Goal: Find specific page/section: Find specific page/section

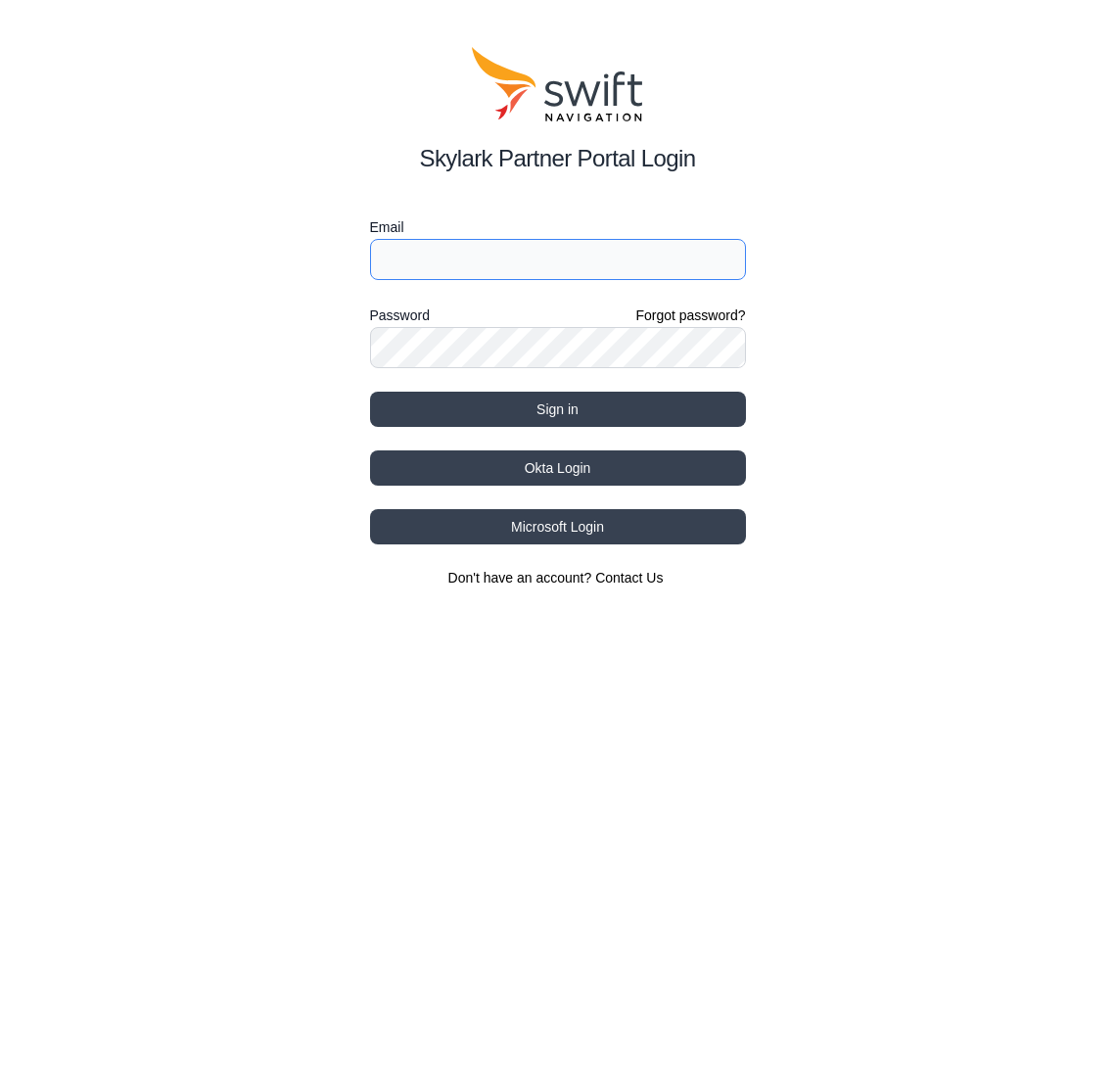
type input "[EMAIL_ADDRESS][DOMAIN_NAME]"
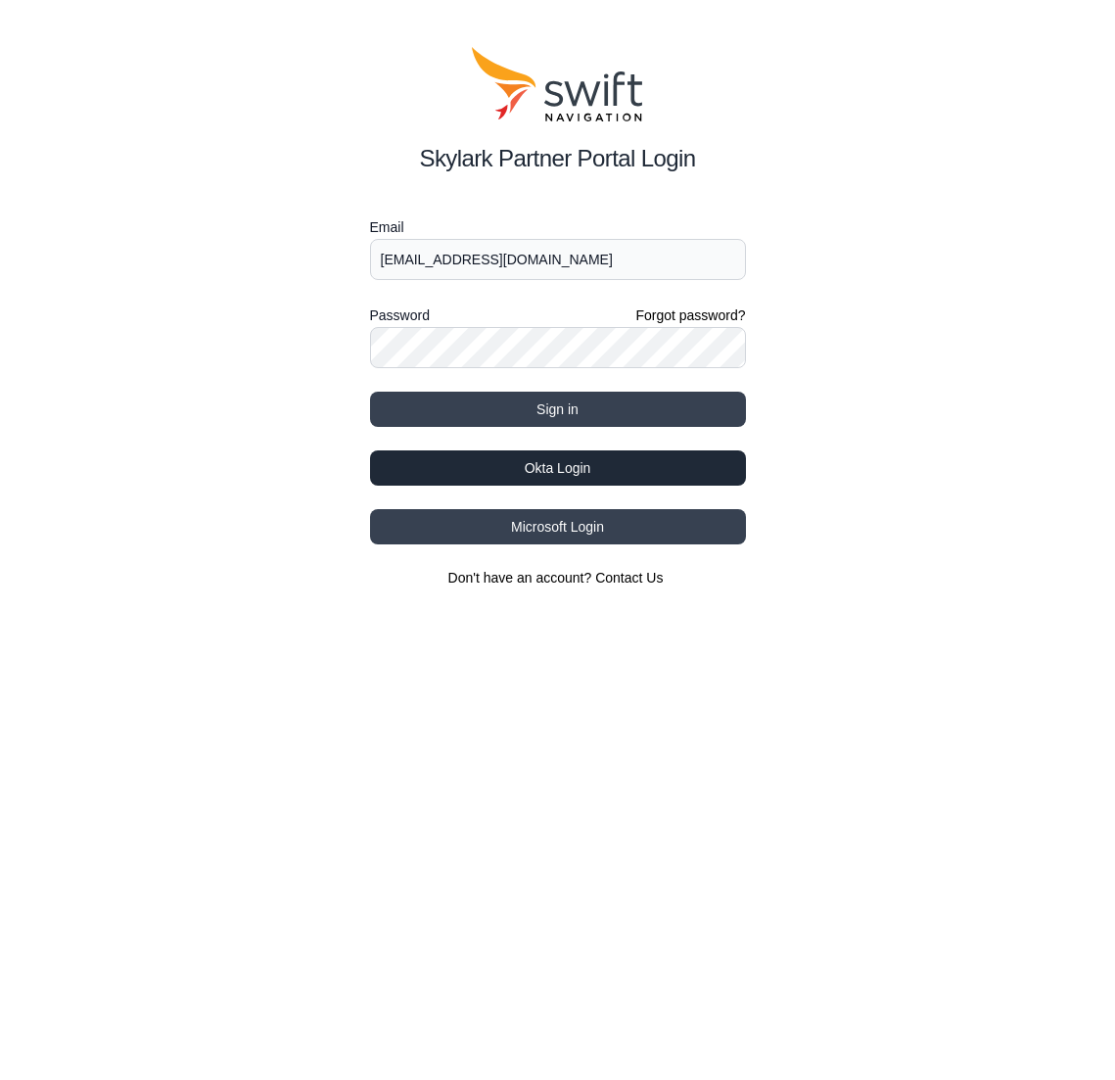
click at [599, 471] on button "Okta Login" at bounding box center [558, 467] width 376 height 35
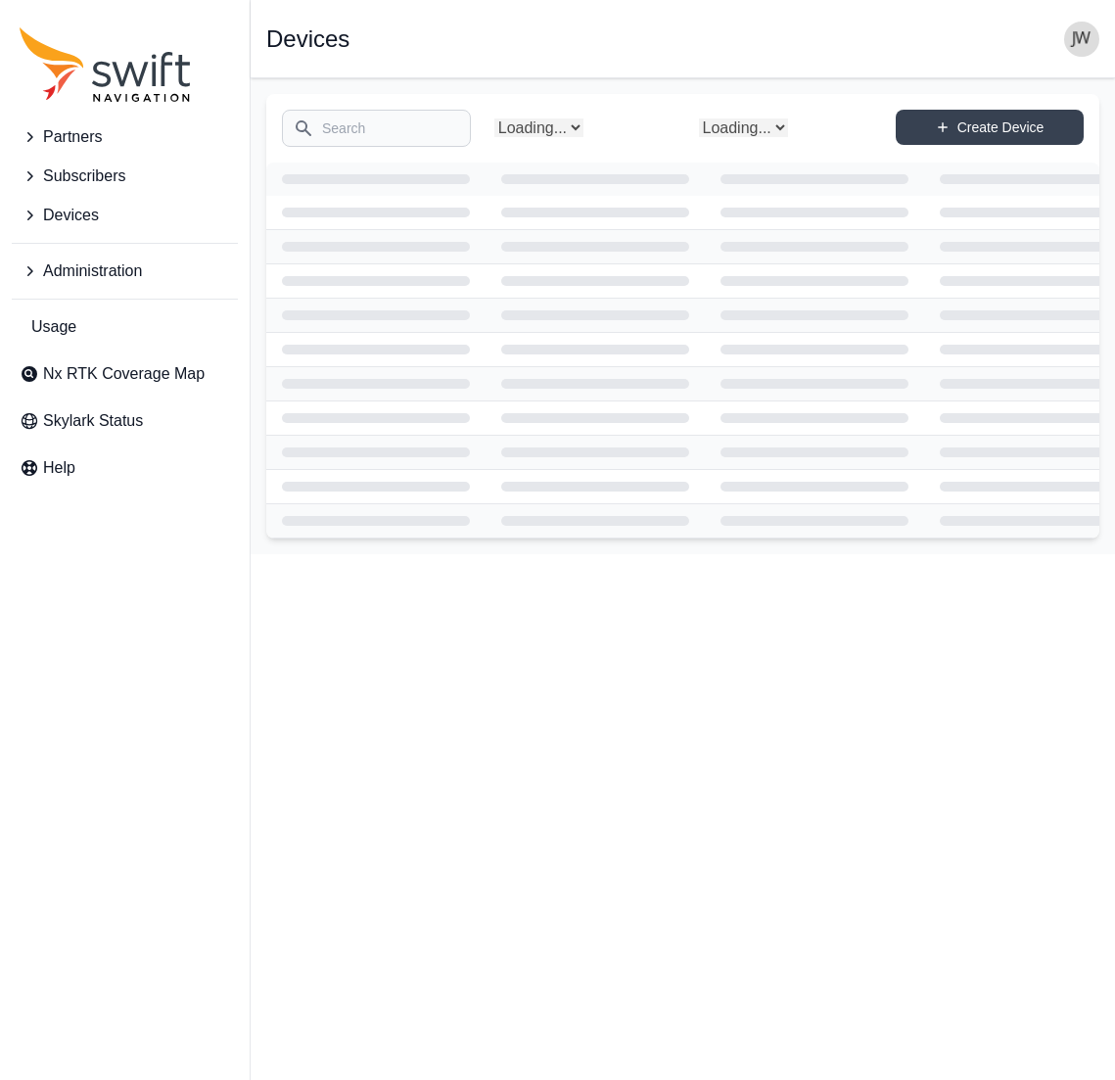
select select "Subscriber"
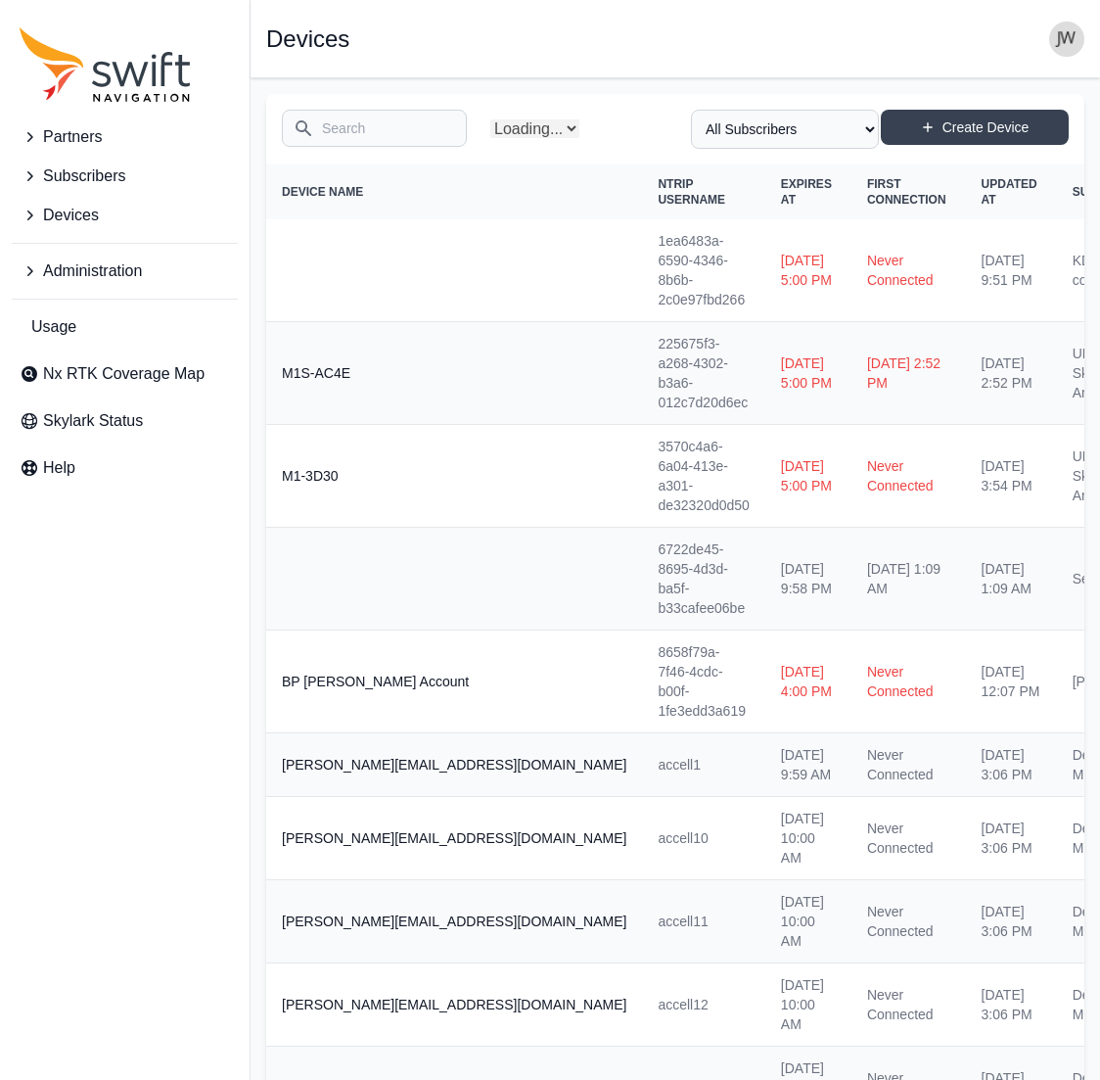
select select "Partner Name"
click at [100, 370] on span "Nx RTK Coverage Map" at bounding box center [124, 373] width 162 height 23
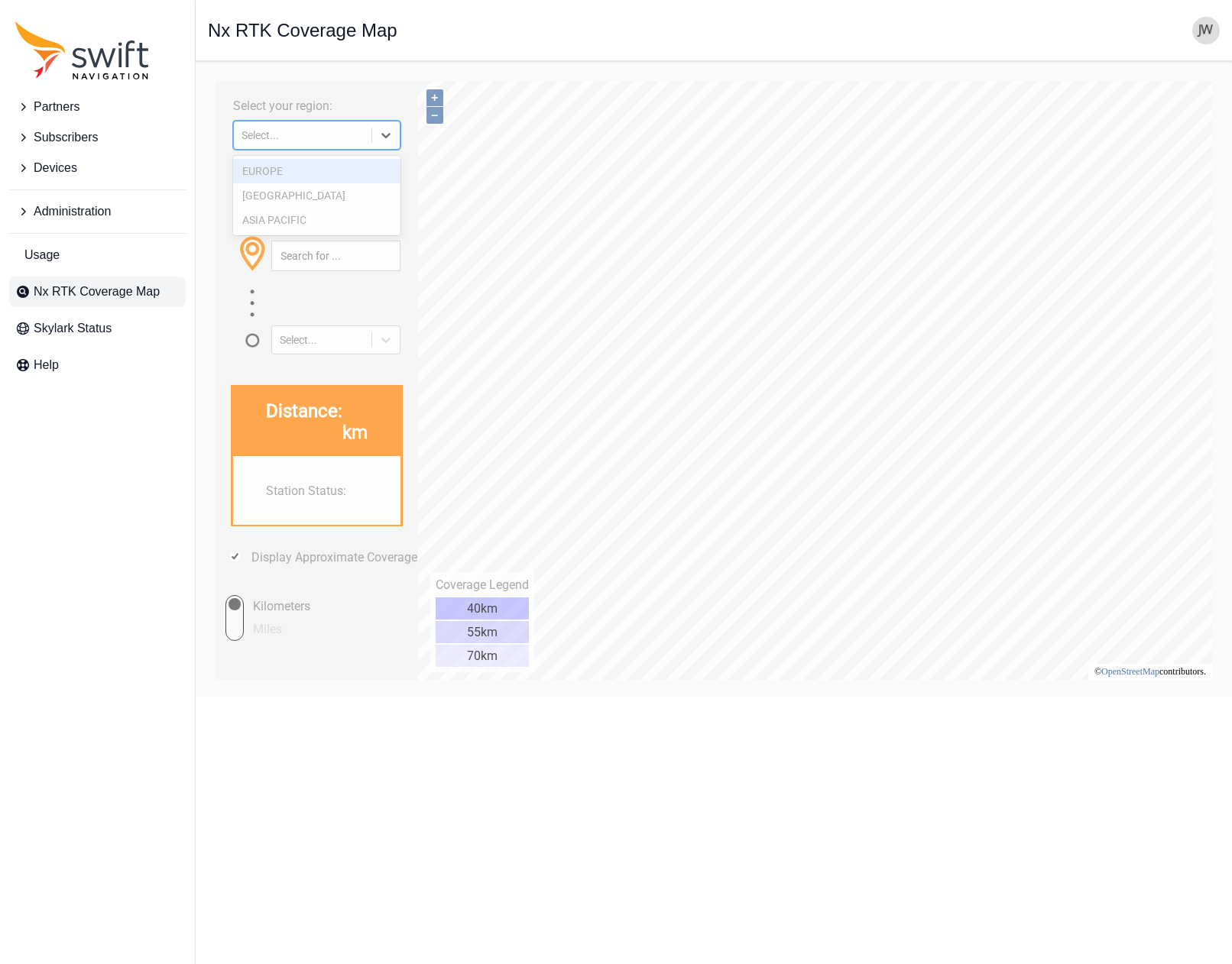
click at [379, 133] on icon at bounding box center [386, 135] width 16 height 16
click at [306, 193] on div "NORTH AMERICA" at bounding box center [317, 195] width 167 height 24
click at [304, 259] on input "text" at bounding box center [336, 255] width 127 height 29
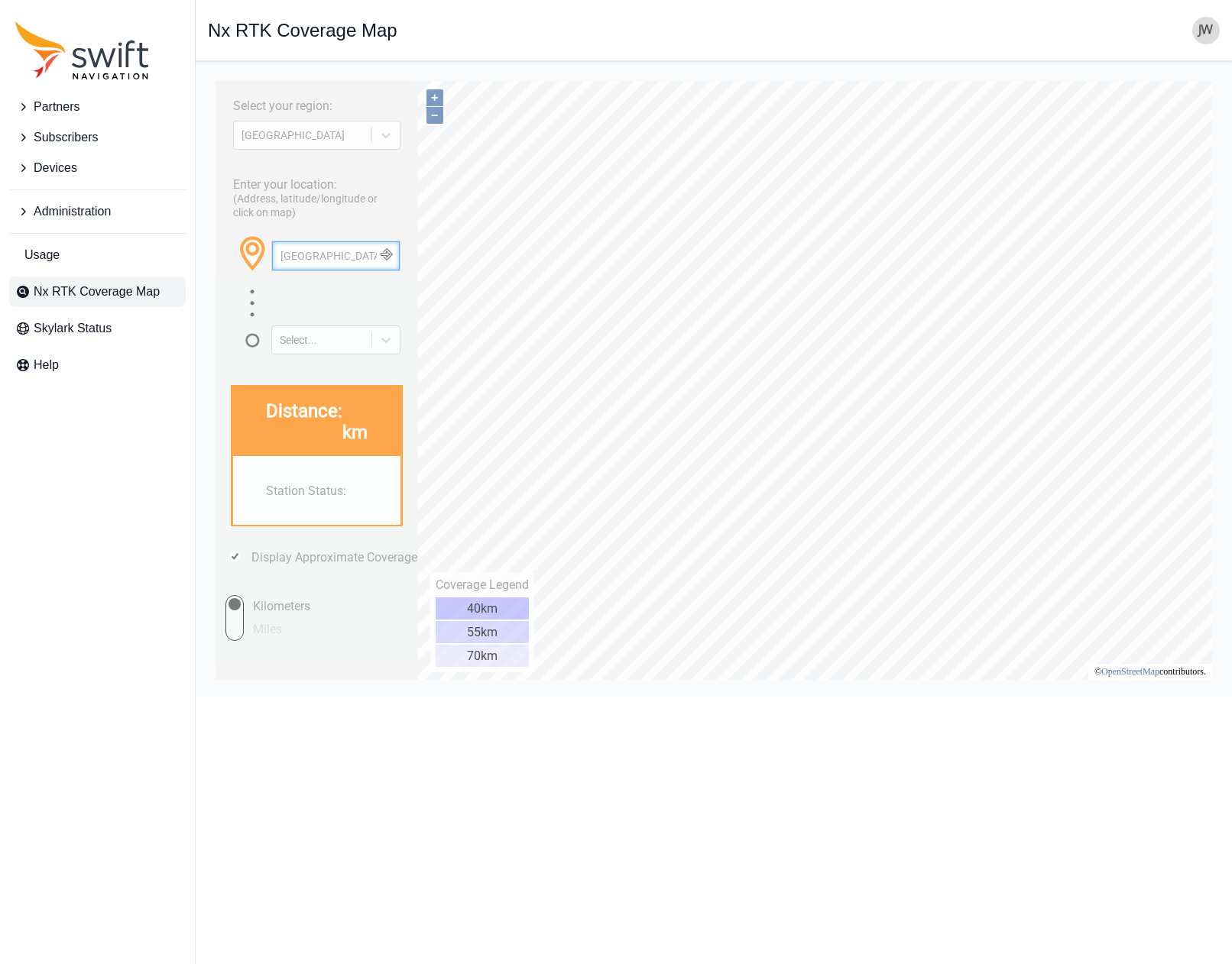
type input "Corona, CA"
click at [391, 254] on button "button" at bounding box center [386, 255] width 25 height 29
